Goal: Information Seeking & Learning: Learn about a topic

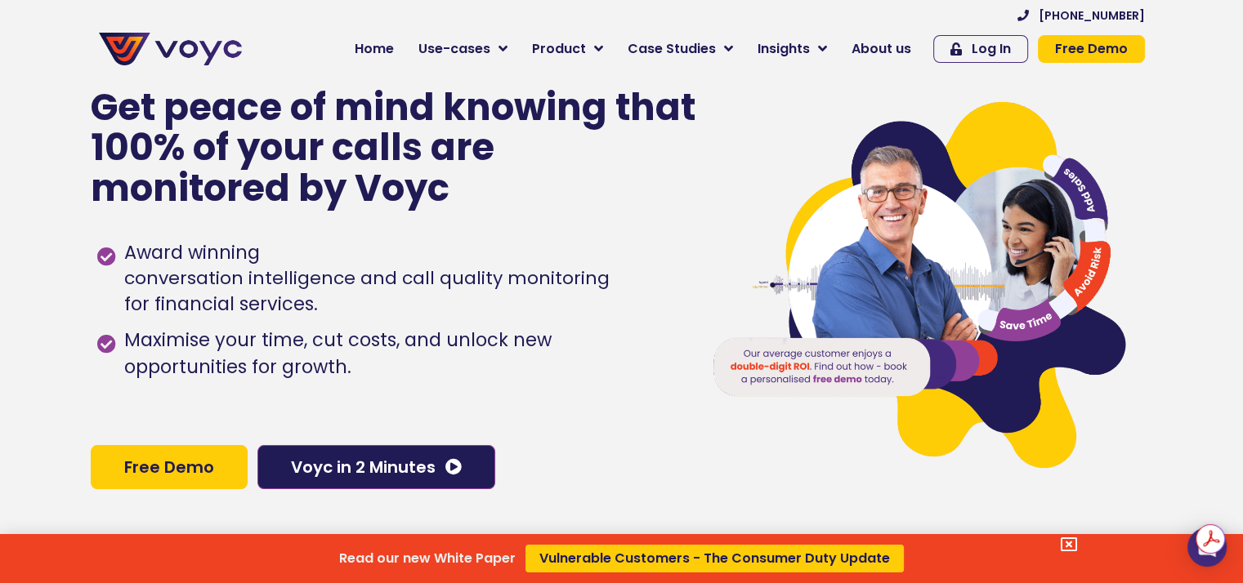
click at [889, 51] on div "Read our new White Paper Vulnerable Customers - The Consumer Duty Update" at bounding box center [621, 291] width 1243 height 583
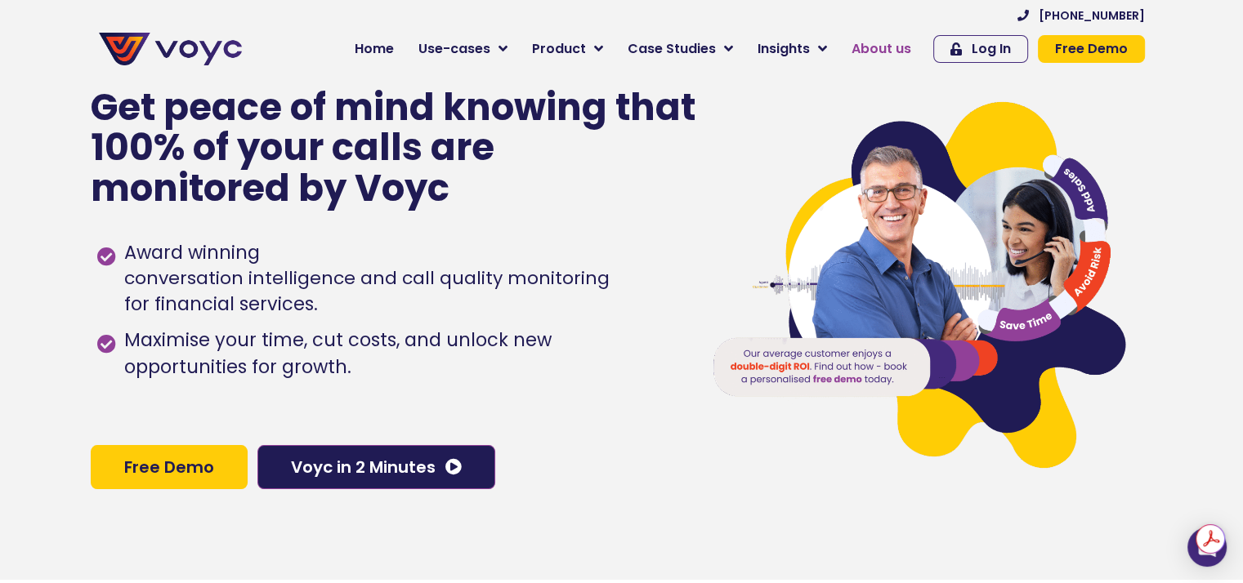
click at [889, 51] on span "About us" at bounding box center [881, 49] width 60 height 20
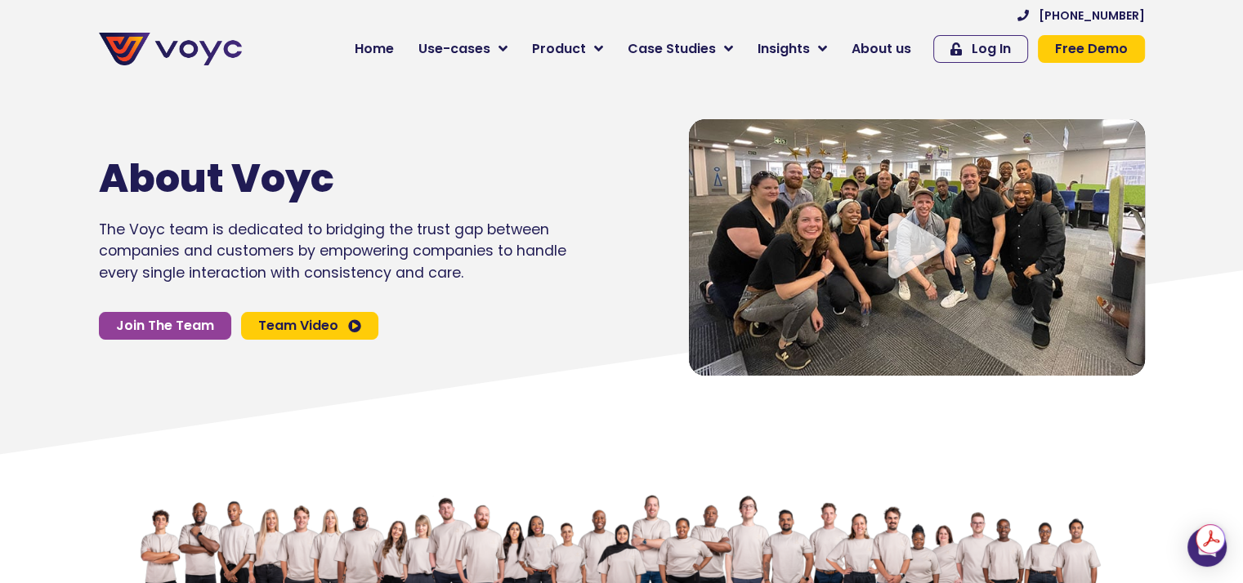
click at [900, 230] on icon "Video play button" at bounding box center [916, 245] width 57 height 65
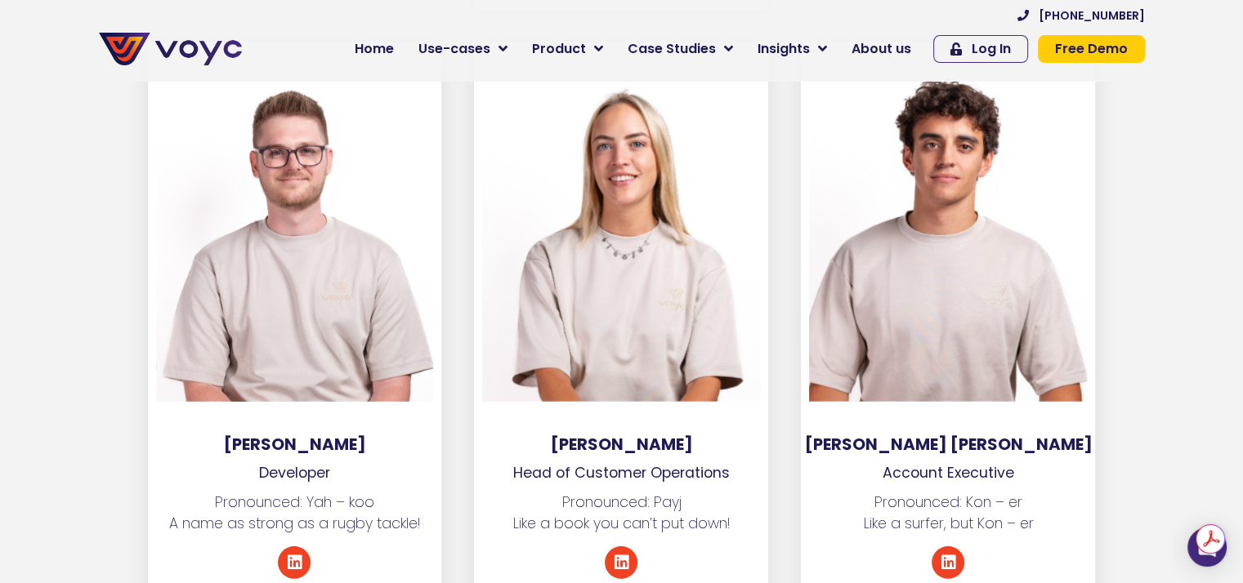
click at [784, 509] on div "[PERSON_NAME] [PERSON_NAME] Account Executive Pronounced: Kon – er Like a surfe…" at bounding box center [947, 327] width 327 height 570
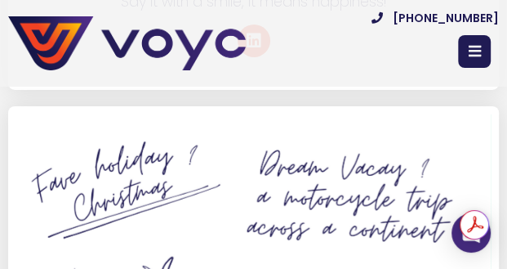
click at [184, 173] on div at bounding box center [253, 269] width 475 height 310
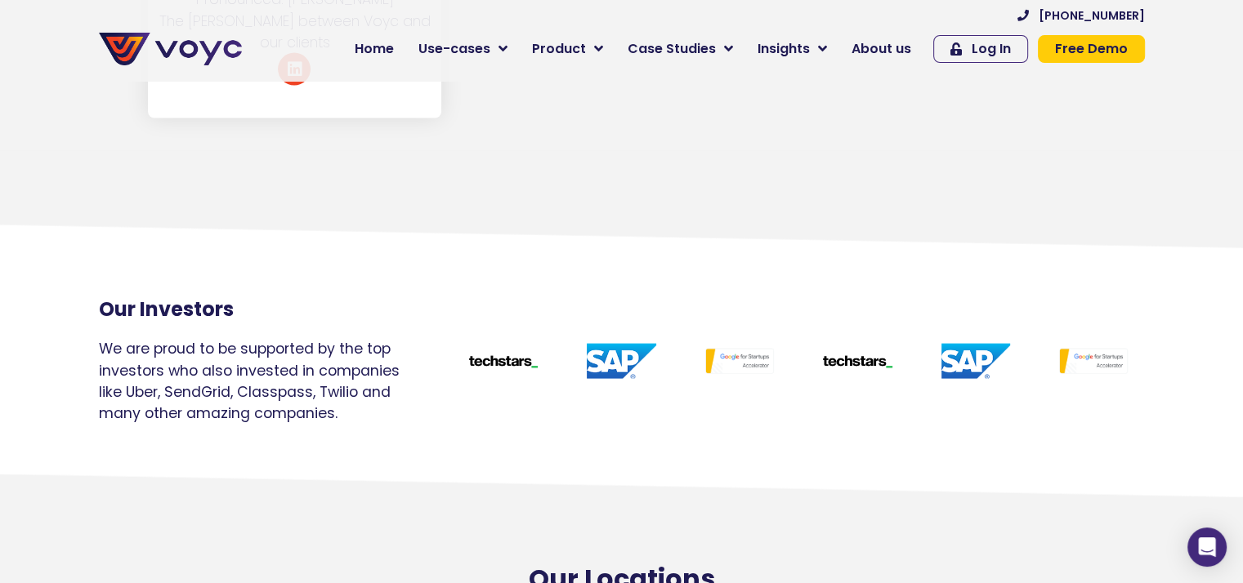
scroll to position [9527, 12]
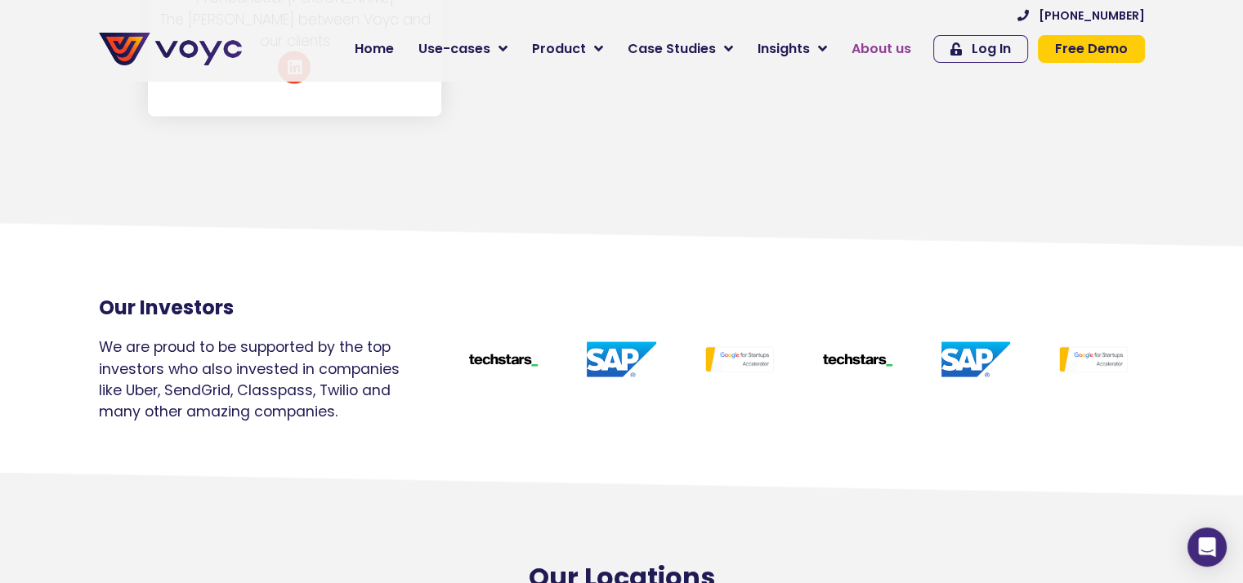
click at [879, 39] on span "About us" at bounding box center [881, 49] width 60 height 20
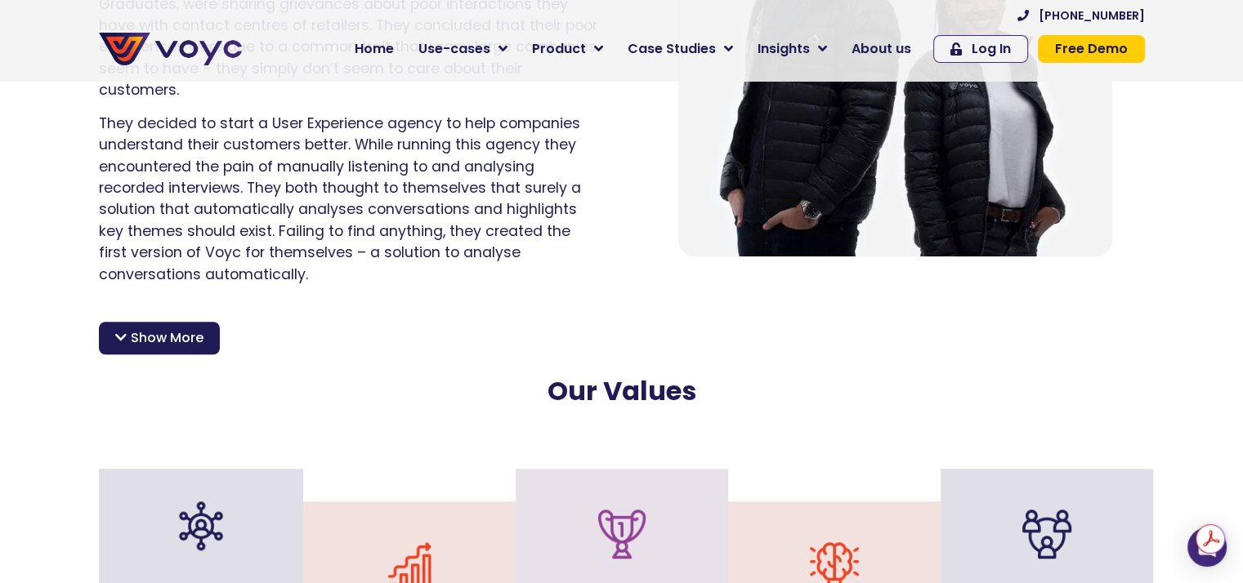
scroll to position [1131, 0]
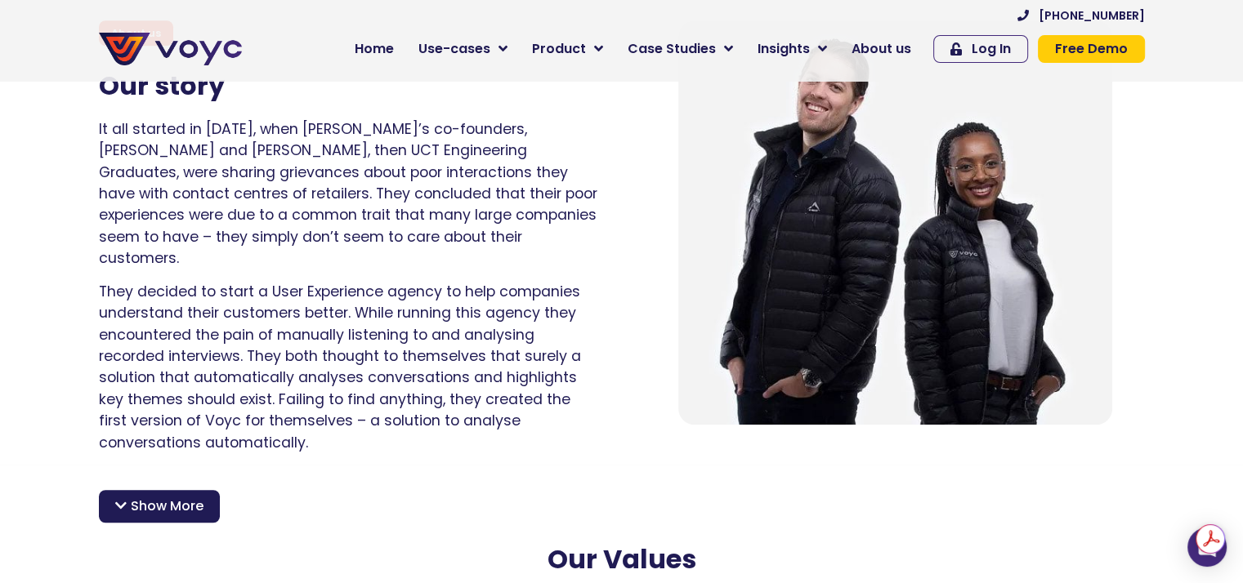
click at [194, 497] on span "Show More" at bounding box center [167, 507] width 73 height 20
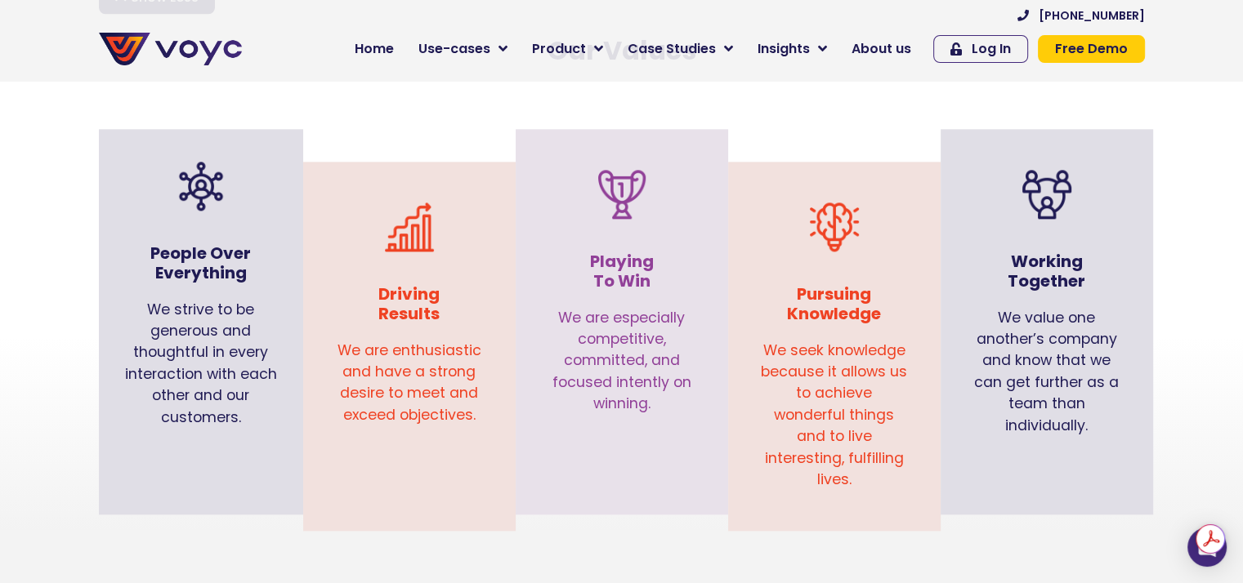
scroll to position [1956, 0]
